Goal: Complete application form: Complete application form

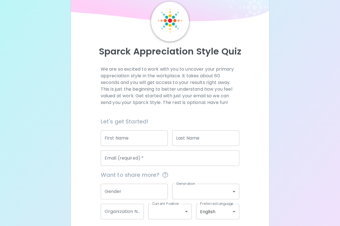
scroll to position [46, 0]
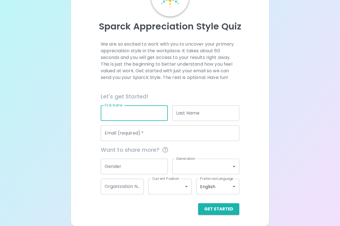
click at [142, 112] on input "First Name" at bounding box center [134, 113] width 67 height 16
type input "[PERSON_NAME]"
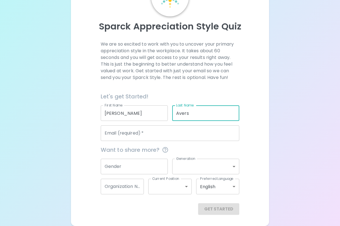
type input "Avers"
click at [166, 137] on input "Email (required)   *" at bounding box center [170, 133] width 139 height 16
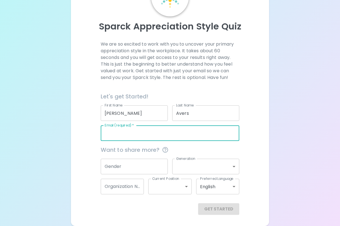
type input "[EMAIL_ADDRESS][DOMAIN_NAME]"
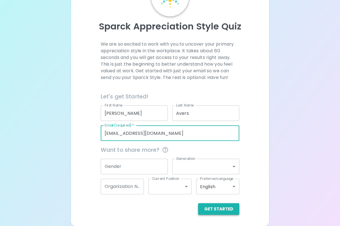
click at [224, 208] on button "Get Started" at bounding box center [218, 209] width 41 height 12
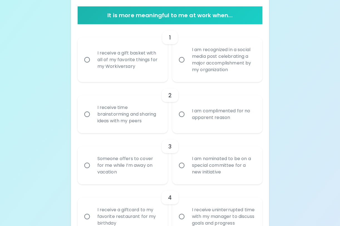
scroll to position [101, 0]
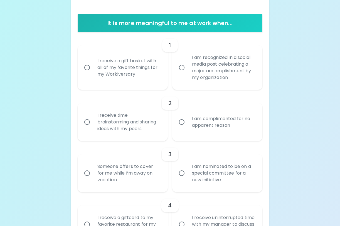
click at [87, 68] on input "I receive a gift basket with all of my favorite things for my Workiversary" at bounding box center [87, 68] width 12 height 12
radio input "true"
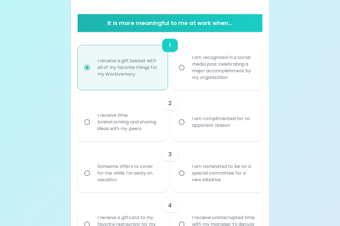
scroll to position [146, 0]
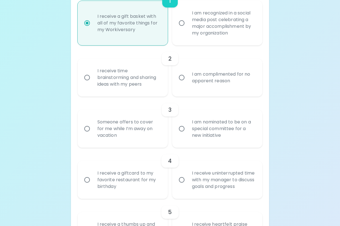
click at [83, 78] on input "I receive time brainstorming and sharing ideas with my peers" at bounding box center [87, 78] width 12 height 12
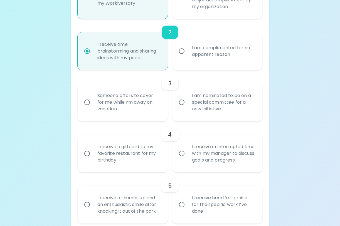
scroll to position [190, 0]
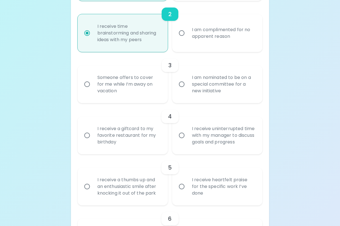
radio input "true"
click at [91, 85] on input "Someone offers to cover for me while I’m away on vacation" at bounding box center [87, 84] width 12 height 12
radio input "false"
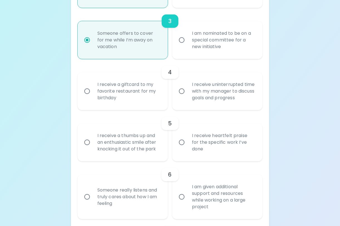
scroll to position [235, 0]
radio input "true"
click at [181, 89] on input "I receive uninterrupted time with my manager to discuss goals and progress" at bounding box center [182, 91] width 12 height 12
radio input "false"
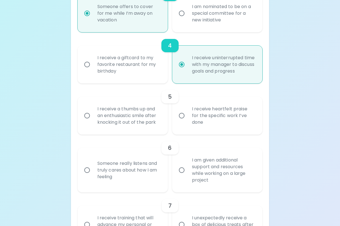
scroll to position [279, 0]
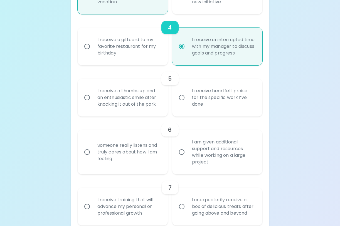
radio input "true"
click at [180, 97] on input "I receive heartfelt praise for the specific work I’ve done" at bounding box center [182, 98] width 12 height 12
radio input "false"
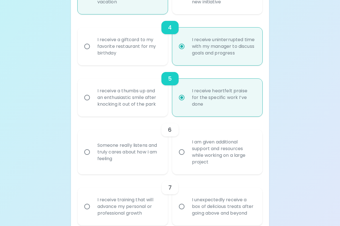
scroll to position [324, 0]
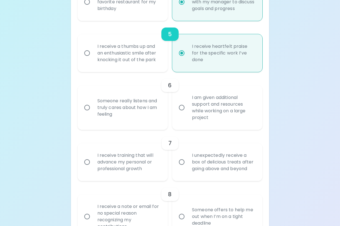
radio input "true"
click at [103, 105] on div "Someone really listens and truly cares about how I am feeling" at bounding box center [129, 107] width 72 height 33
click at [93, 105] on input "Someone really listens and truly cares about how I am feeling" at bounding box center [87, 108] width 12 height 12
radio input "false"
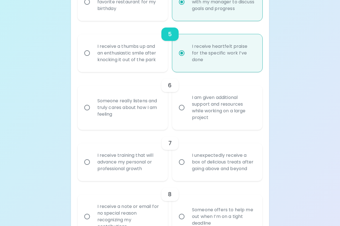
radio input "false"
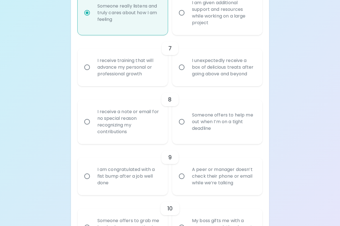
scroll to position [424, 0]
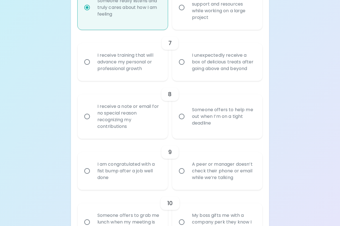
radio input "true"
click at [203, 72] on div "I unexpectedly receive a box of delicious treats after going above and beyond" at bounding box center [223, 61] width 72 height 33
click at [187, 68] on input "I unexpectedly receive a box of delicious treats after going above and beyond" at bounding box center [182, 62] width 12 height 12
radio input "false"
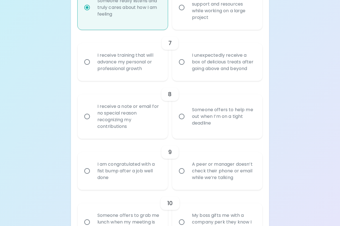
radio input "false"
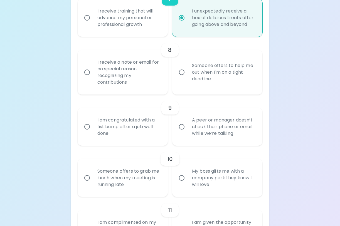
scroll to position [468, 0]
radio input "true"
click at [120, 86] on div "I receive a note or email for no special reason recognizing my contributions" at bounding box center [129, 72] width 72 height 40
click at [93, 78] on input "I receive a note or email for no special reason recognizing my contributions" at bounding box center [87, 72] width 12 height 12
radio input "false"
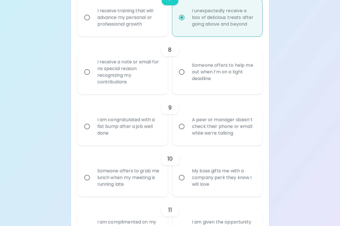
radio input "false"
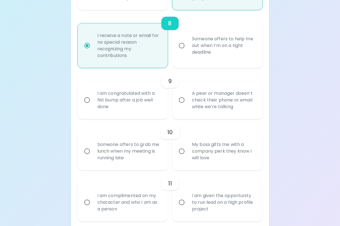
scroll to position [513, 0]
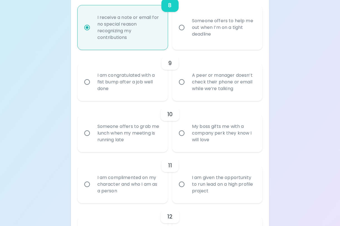
radio input "true"
click at [187, 86] on input "A peer or manager doesn’t check their phone or email while we’re talking" at bounding box center [182, 82] width 12 height 12
radio input "false"
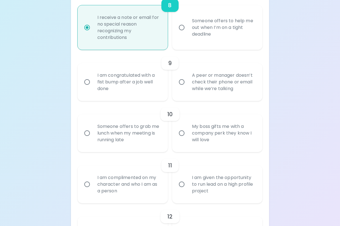
radio input "false"
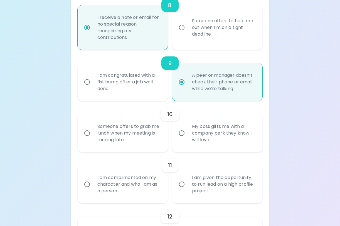
scroll to position [557, 0]
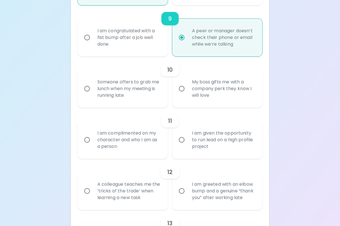
radio input "true"
click at [216, 91] on div "My boss gifts me with a company perk they know I will love" at bounding box center [223, 88] width 72 height 33
click at [187, 91] on input "My boss gifts me with a company perk they know I will love" at bounding box center [182, 89] width 12 height 12
radio input "false"
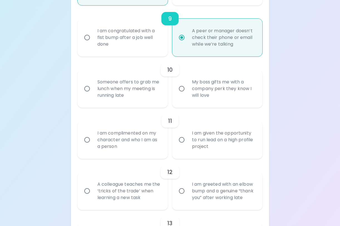
radio input "false"
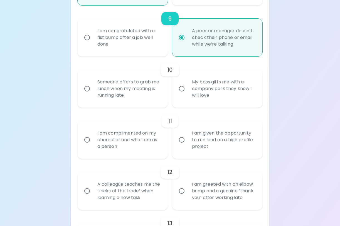
radio input "false"
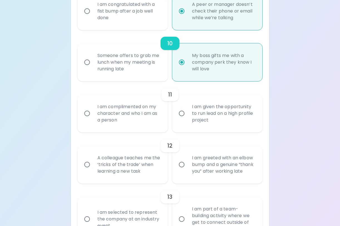
scroll to position [602, 0]
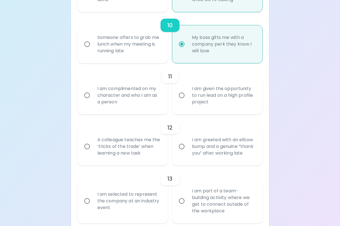
radio input "true"
click at [131, 99] on div "I am complimented on my character and who I am as a person" at bounding box center [129, 95] width 72 height 33
click at [93, 99] on input "I am complimented on my character and who I am as a person" at bounding box center [87, 96] width 12 height 12
radio input "false"
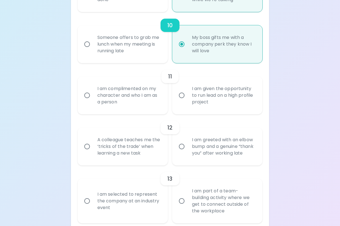
radio input "false"
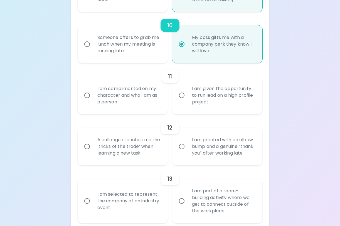
radio input "false"
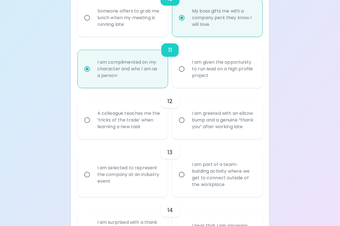
scroll to position [646, 0]
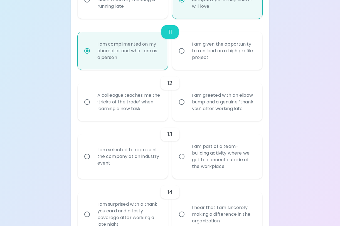
radio input "true"
click at [213, 110] on div "I am greeted with an elbow bump and a genuine “thank you” after working late" at bounding box center [223, 101] width 72 height 33
click at [187, 108] on input "I am greeted with an elbow bump and a genuine “thank you” after working late" at bounding box center [182, 102] width 12 height 12
radio input "false"
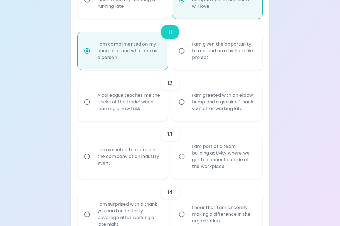
radio input "false"
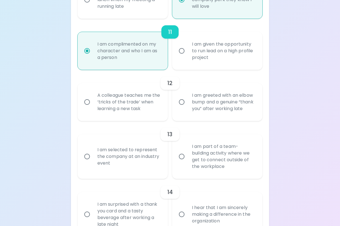
radio input "false"
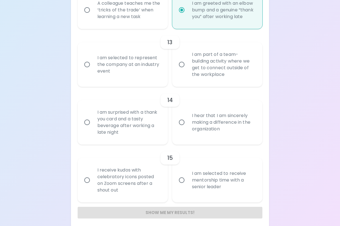
scroll to position [748, 0]
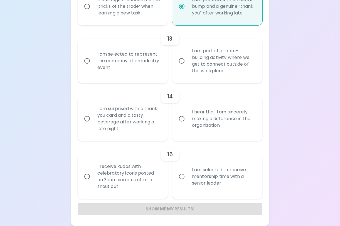
radio input "true"
click at [122, 73] on div "I am selected to represent the company at an industry event" at bounding box center [129, 60] width 72 height 33
click at [93, 67] on input "I am selected to represent the company at an industry event" at bounding box center [87, 61] width 12 height 12
radio input "false"
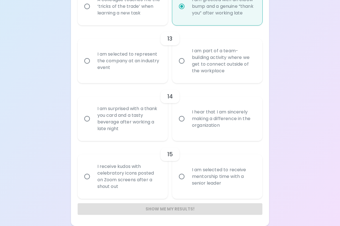
radio input "false"
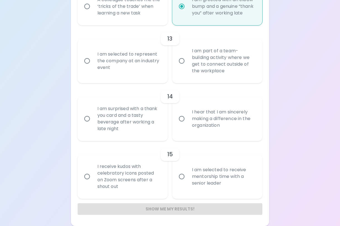
radio input "false"
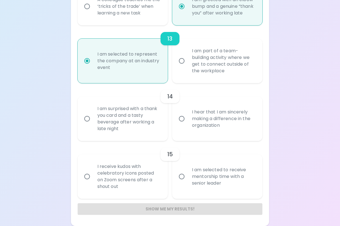
radio input "true"
click at [129, 114] on div "I am surprised with a thank you card and a tasty beverage after working a late …" at bounding box center [129, 119] width 72 height 40
click at [93, 114] on input "I am surprised with a thank you card and a tasty beverage after working a late …" at bounding box center [87, 119] width 12 height 12
radio input "false"
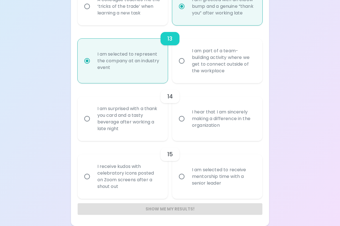
radio input "false"
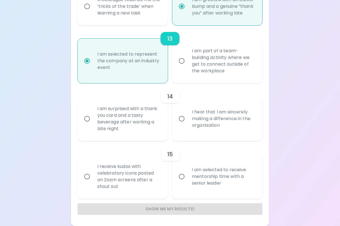
radio input "false"
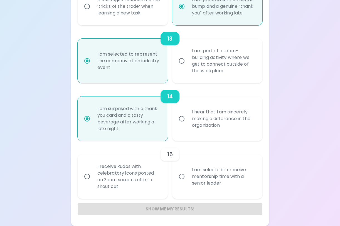
radio input "true"
click at [123, 179] on div "I receive kudos with celebratory icons posted on Zoom screens after a shout out" at bounding box center [129, 176] width 72 height 40
click at [93, 179] on input "I receive kudos with celebratory icons posted on Zoom screens after a shout out" at bounding box center [87, 177] width 12 height 12
radio input "false"
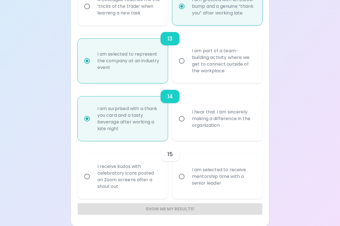
radio input "false"
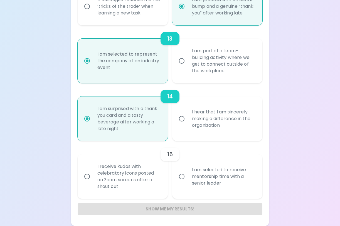
radio input "false"
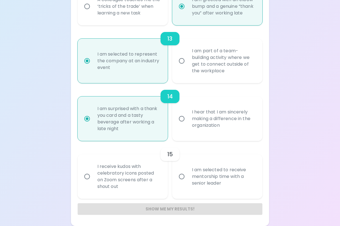
radio input "false"
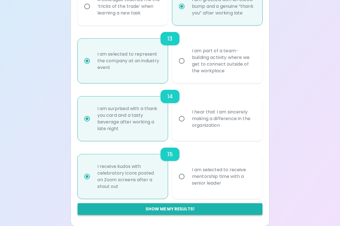
radio input "true"
click at [207, 210] on button "Show me my results!" at bounding box center [170, 209] width 185 height 12
radio input "false"
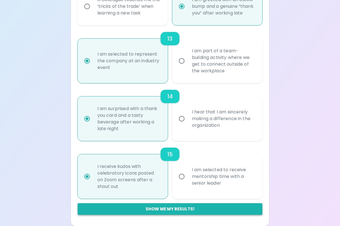
radio input "false"
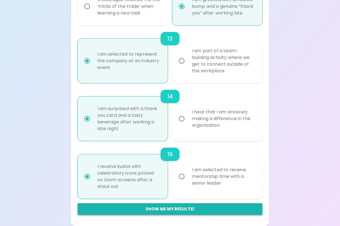
radio input "false"
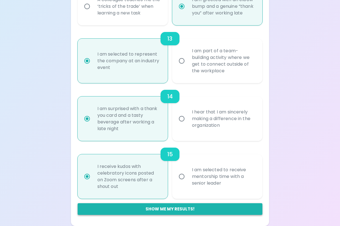
radio input "false"
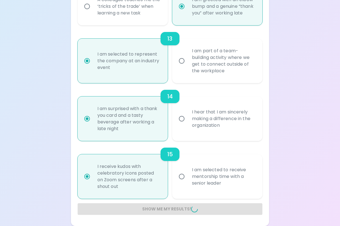
radio input "false"
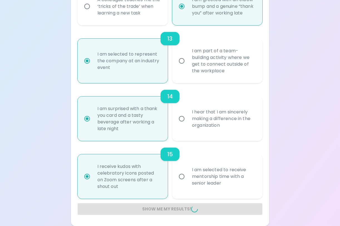
radio input "false"
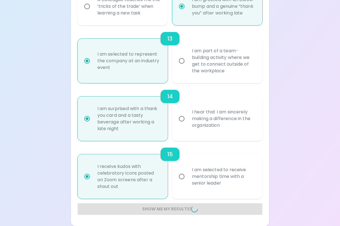
radio input "false"
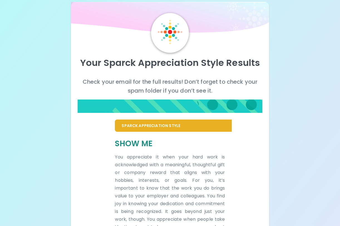
scroll to position [0, 0]
